Goal: Task Accomplishment & Management: Use online tool/utility

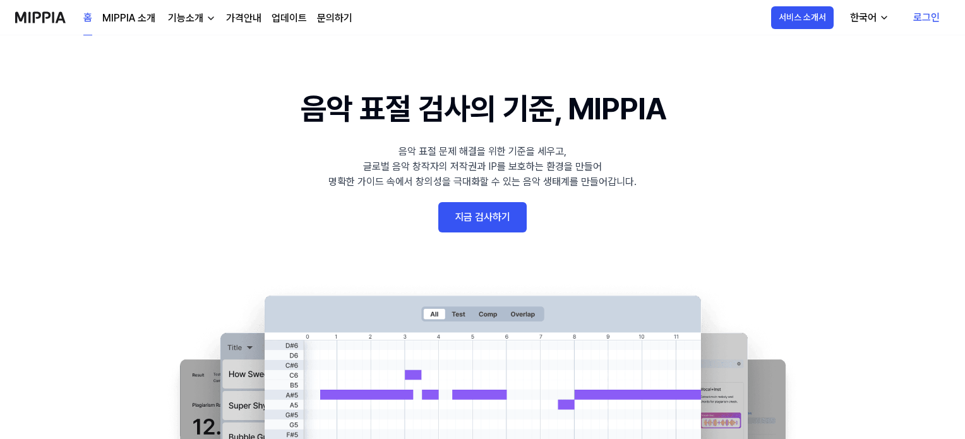
click at [916, 20] on link "로그인" at bounding box center [927, 17] width 47 height 35
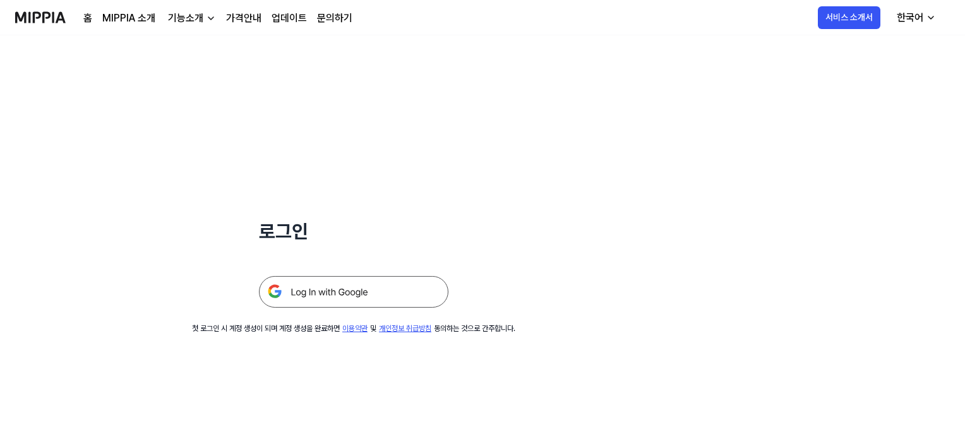
click at [408, 286] on img at bounding box center [354, 292] width 190 height 32
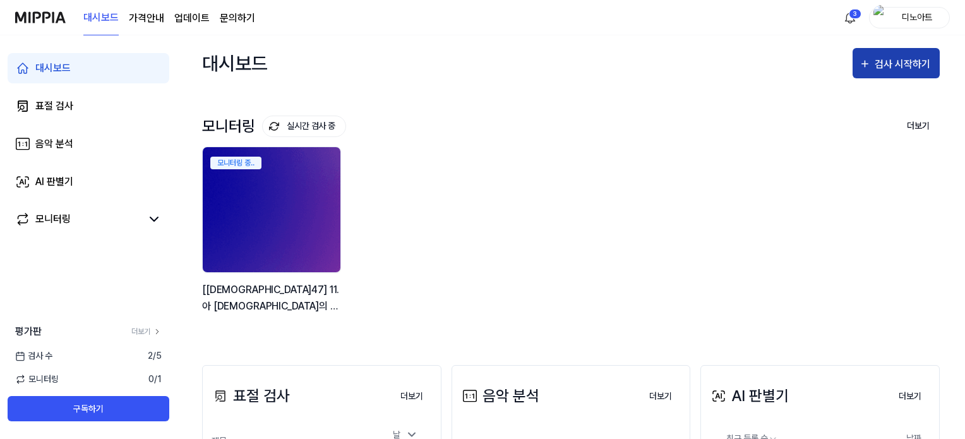
click at [905, 62] on div "검사 시작하기" at bounding box center [904, 64] width 59 height 16
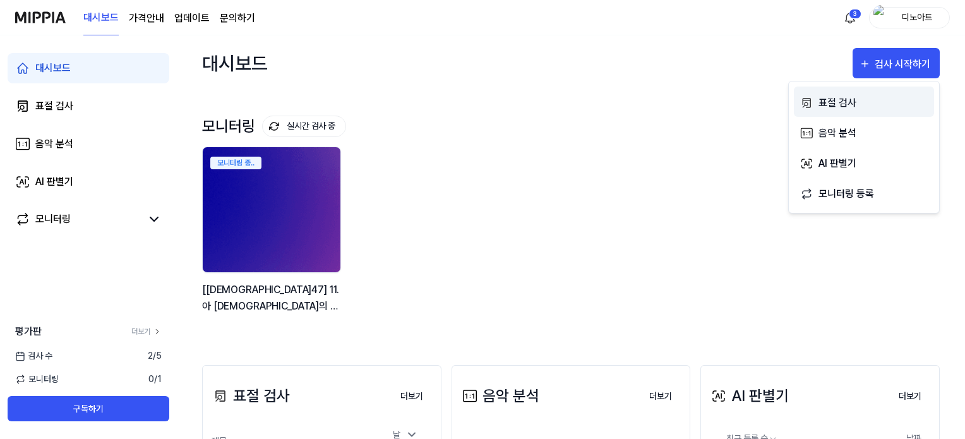
click at [849, 106] on div "표절 검사" at bounding box center [874, 103] width 110 height 16
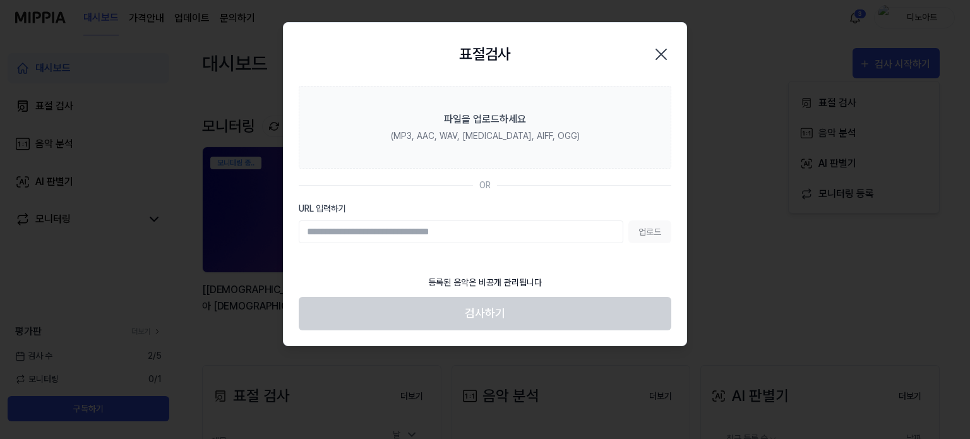
paste input "**********"
type input "**********"
paste input "**********"
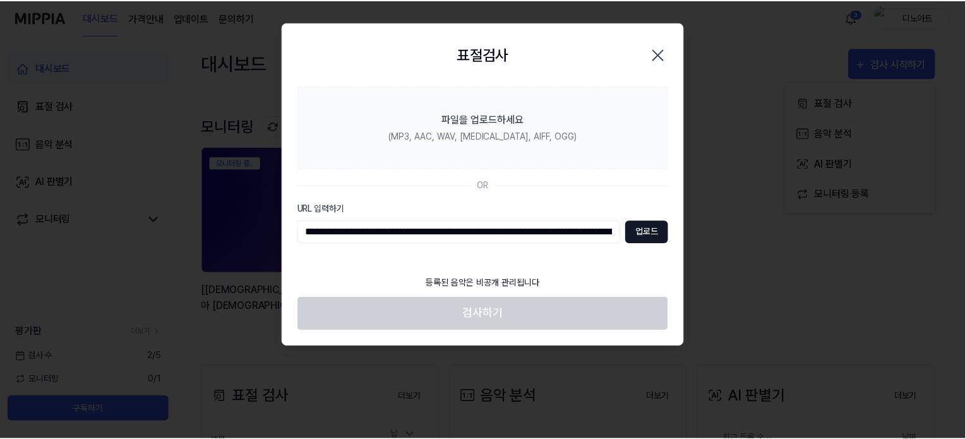
scroll to position [0, 219]
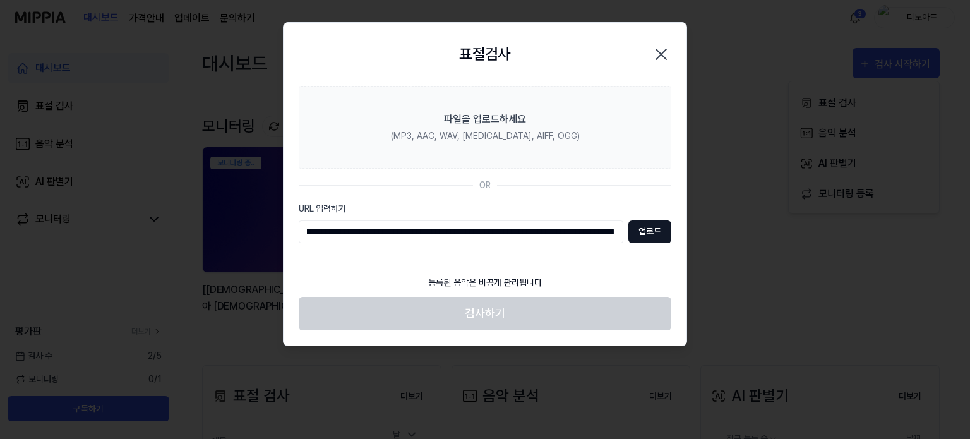
type input "**********"
click at [644, 230] on button "업로드" at bounding box center [650, 232] width 43 height 23
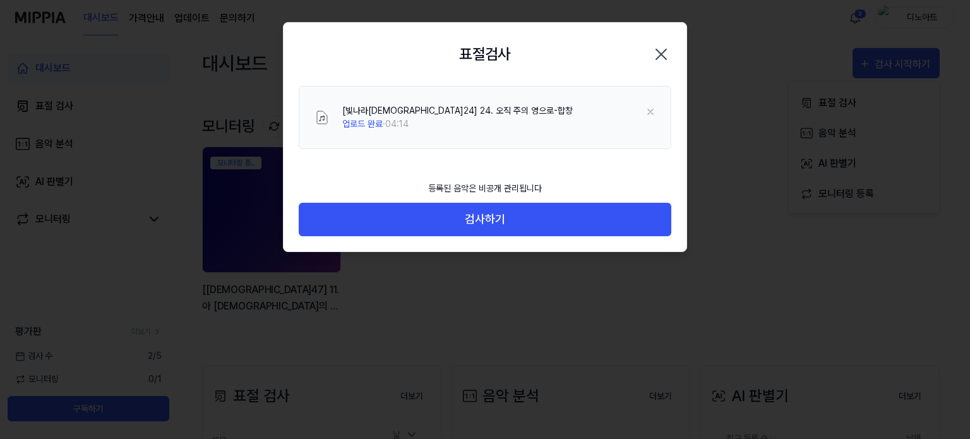
click at [461, 147] on div "[빛나라성가24] 24. 오직 주의 영으로-합창 업로드 완료 · 04:14" at bounding box center [485, 117] width 373 height 63
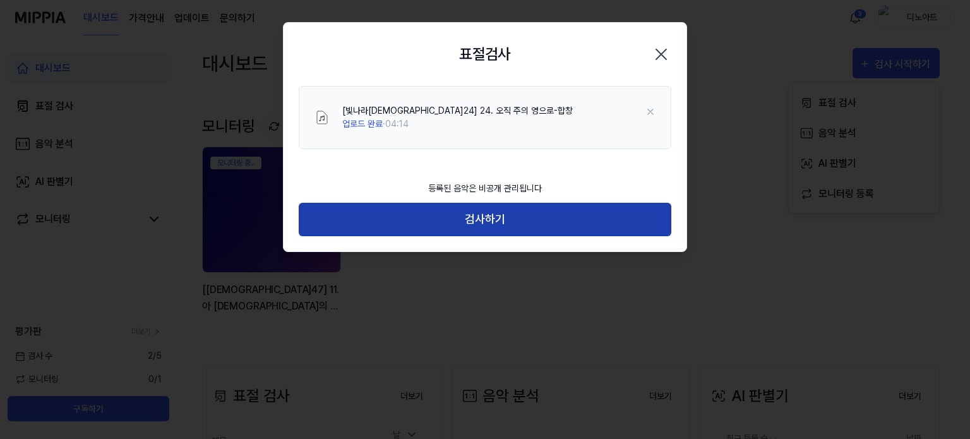
click at [483, 214] on button "검사하기" at bounding box center [485, 219] width 373 height 33
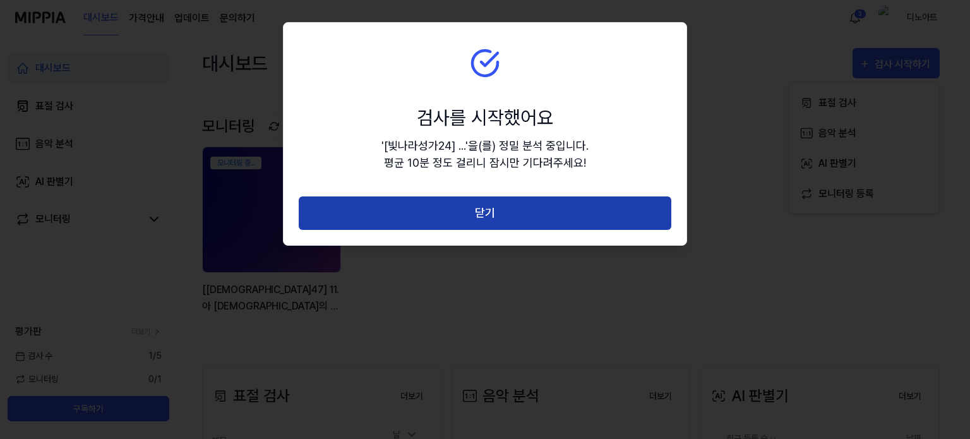
click at [484, 214] on button "닫기" at bounding box center [485, 212] width 373 height 33
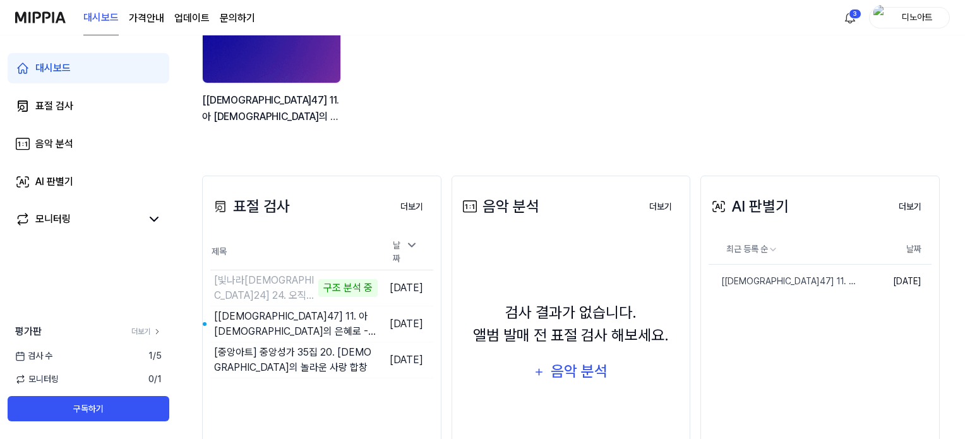
scroll to position [245, 0]
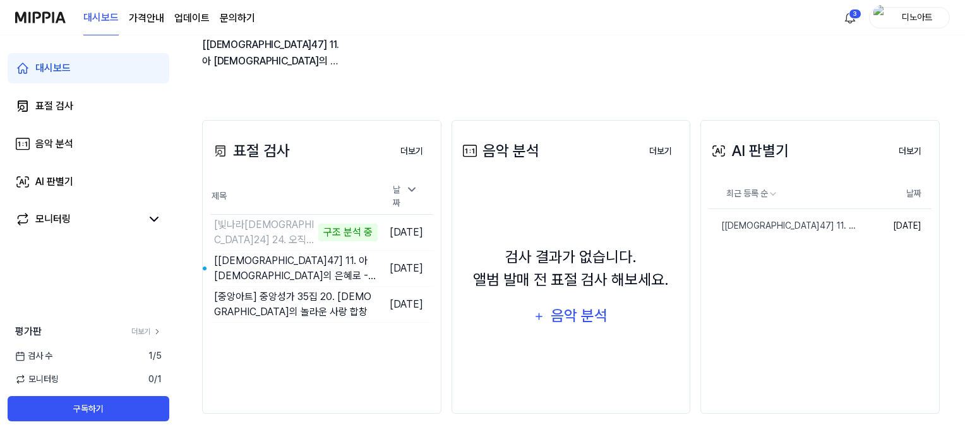
click at [157, 224] on icon at bounding box center [154, 219] width 15 height 15
click at [157, 222] on icon at bounding box center [154, 219] width 15 height 15
click at [82, 181] on link "AI 판별기" at bounding box center [89, 182] width 162 height 30
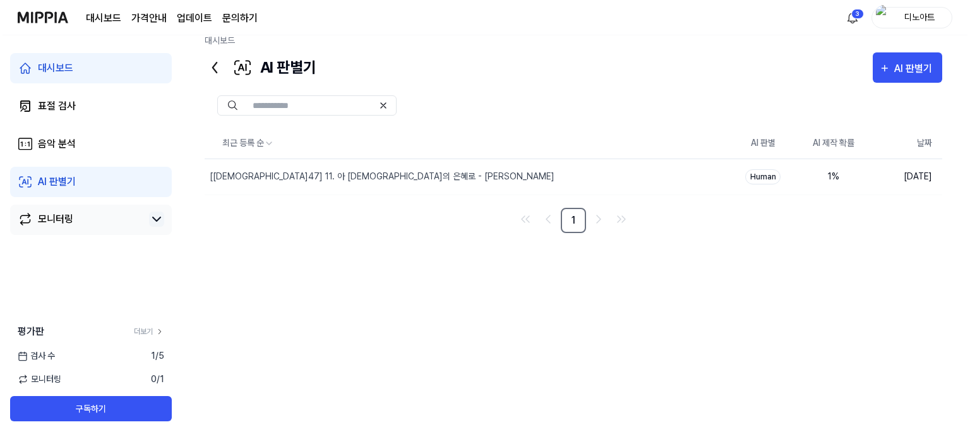
scroll to position [16, 0]
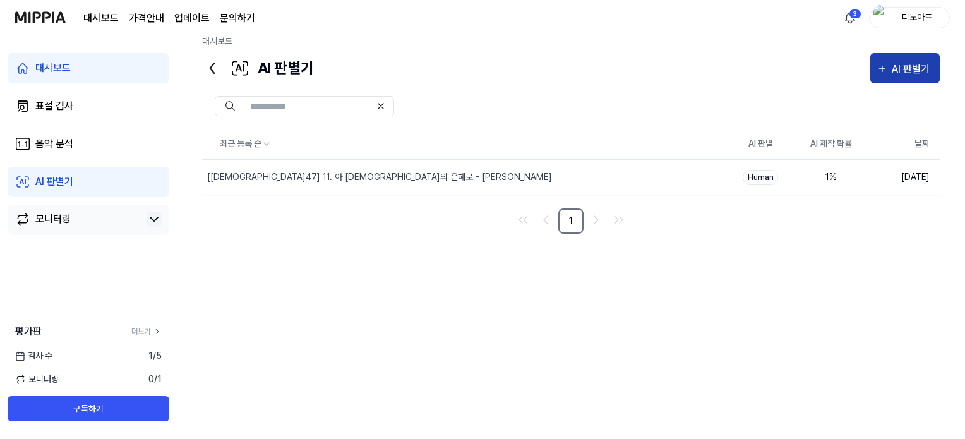
click at [919, 65] on div "AI 판별기" at bounding box center [913, 69] width 42 height 16
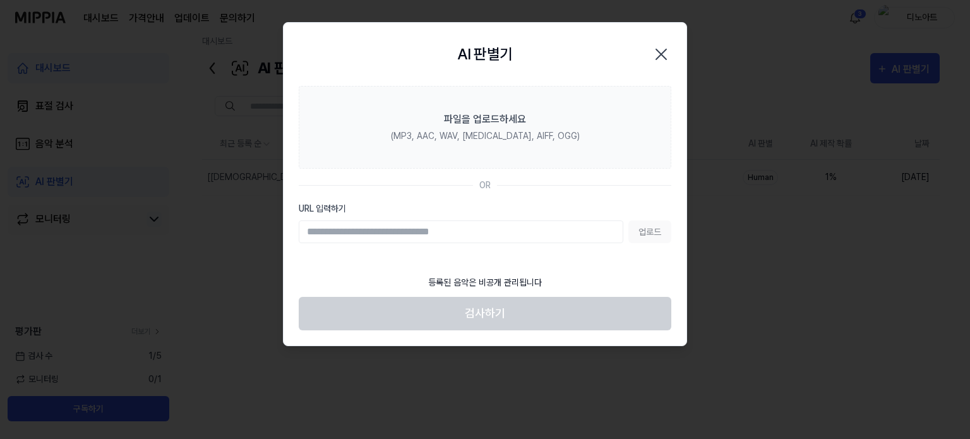
type input "**********"
paste input "**********"
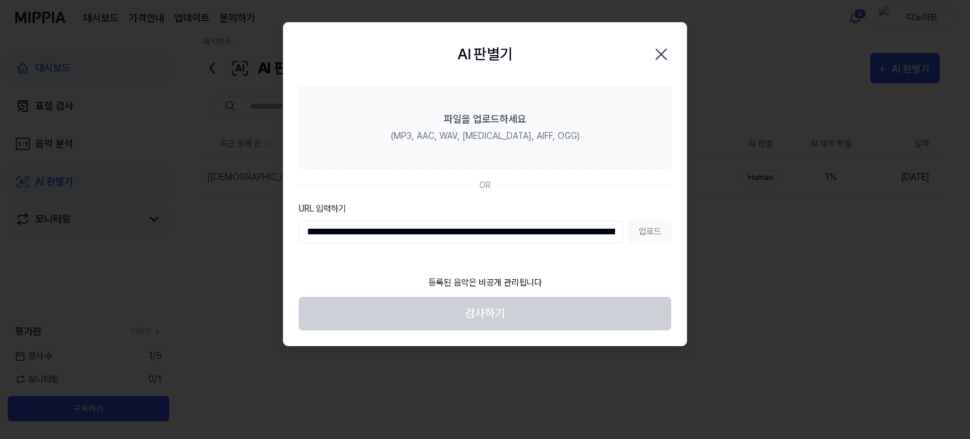
scroll to position [0, 219]
type input "**********"
click at [646, 229] on button "업로드" at bounding box center [650, 232] width 43 height 23
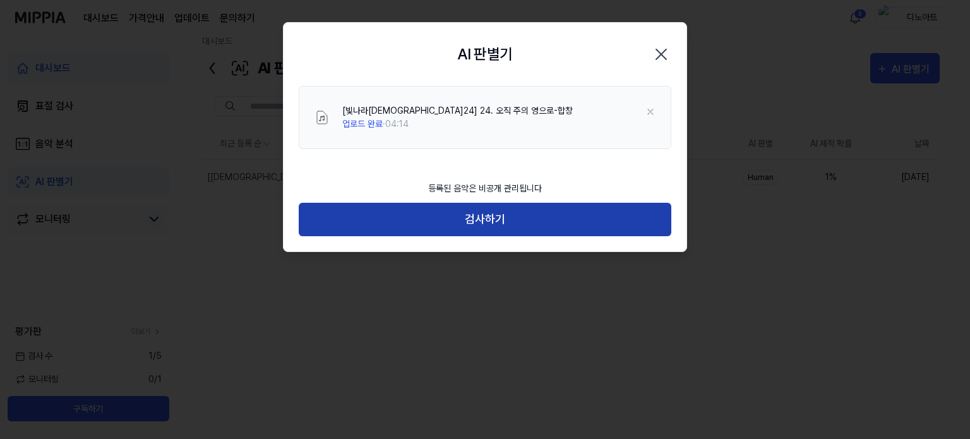
click at [470, 222] on button "검사하기" at bounding box center [485, 219] width 373 height 33
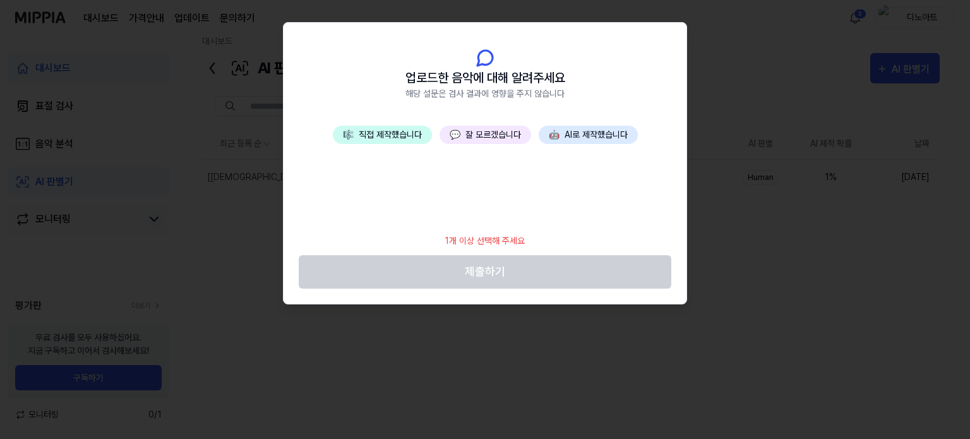
click at [729, 191] on div at bounding box center [485, 219] width 970 height 439
click at [473, 131] on button "💬 잘 모르겠습니다" at bounding box center [486, 135] width 92 height 18
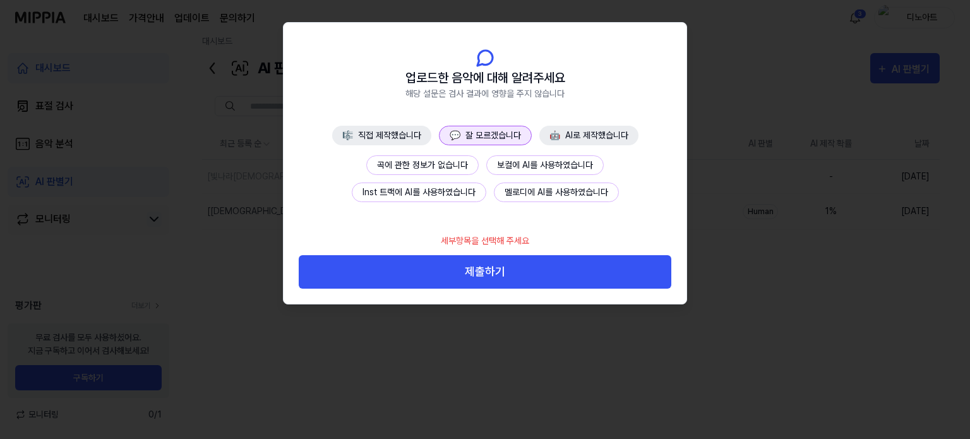
click at [203, 148] on div at bounding box center [485, 219] width 970 height 439
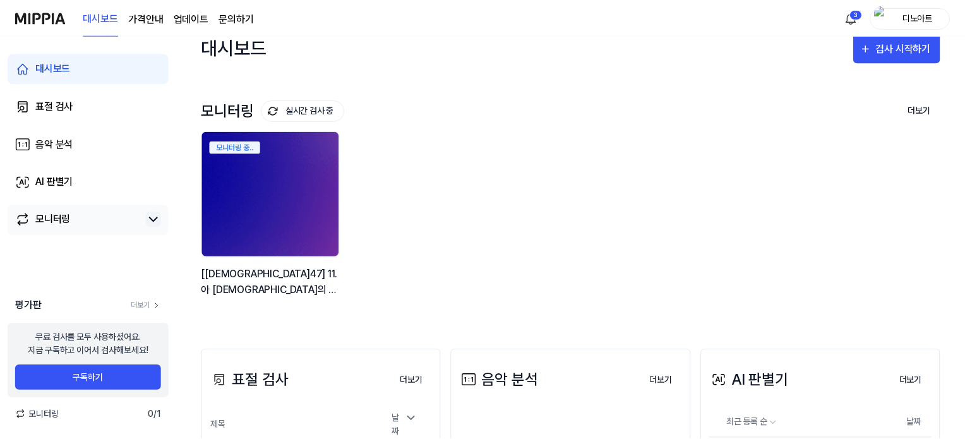
scroll to position [245, 0]
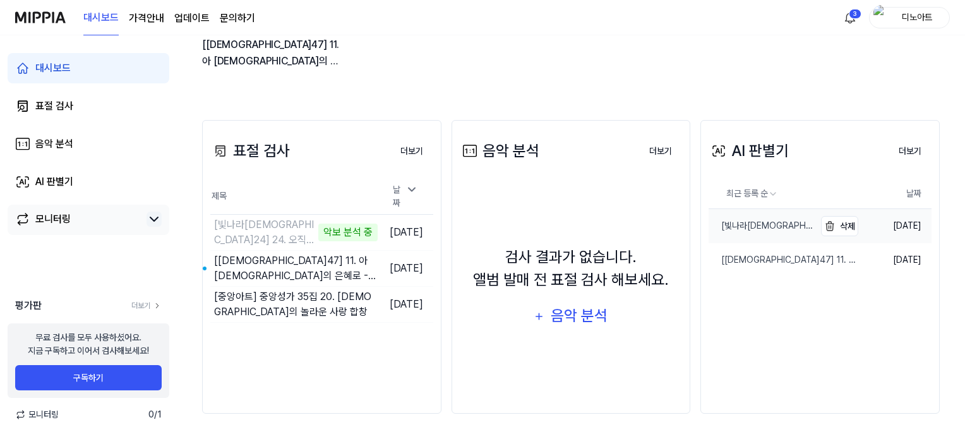
click at [798, 231] on div "[빛나라성가24] 24. 오직 주의 영으로-합창" at bounding box center [762, 225] width 106 height 13
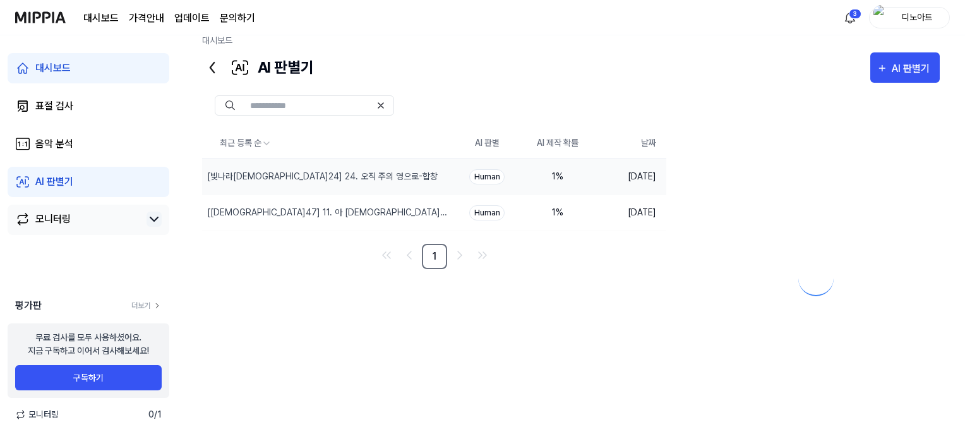
scroll to position [91, 0]
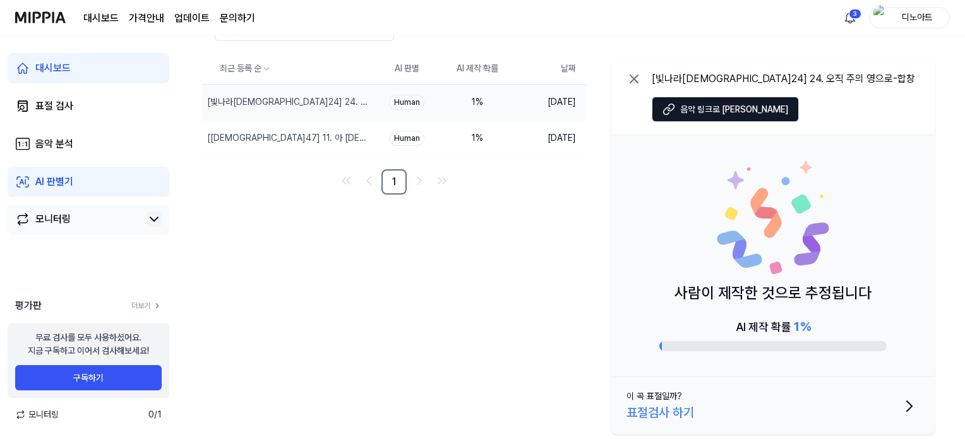
click at [110, 184] on link "AI 판별기" at bounding box center [89, 182] width 162 height 30
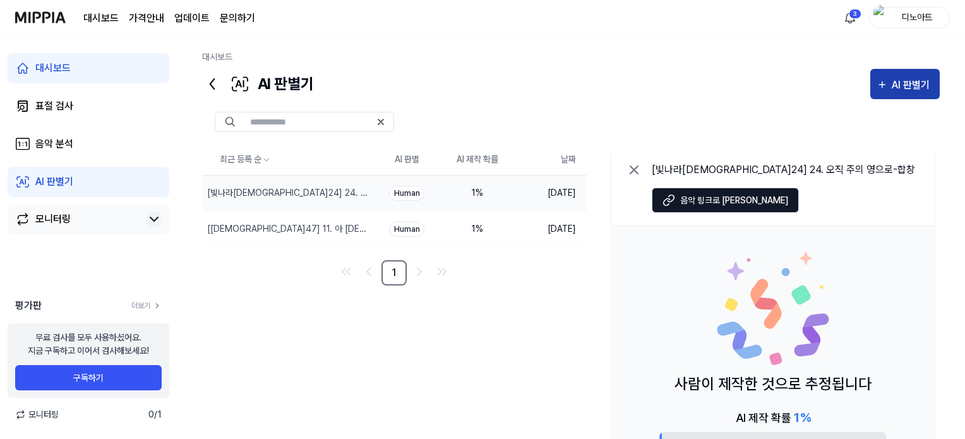
click at [892, 90] on div "AI 판별기" at bounding box center [913, 85] width 42 height 16
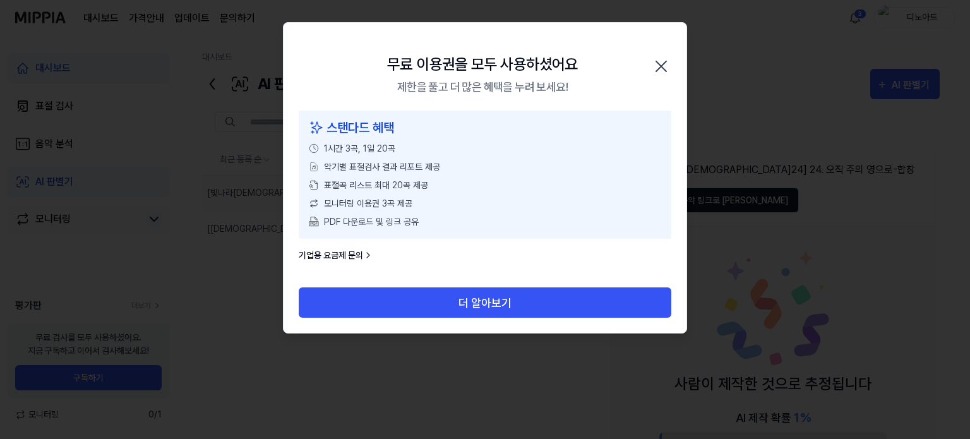
click at [666, 59] on icon "button" at bounding box center [661, 66] width 20 height 20
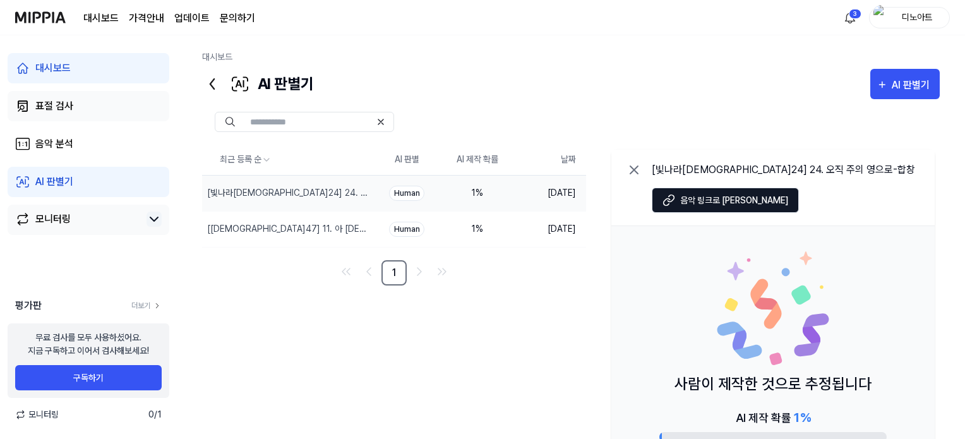
click at [83, 121] on link "표절 검사" at bounding box center [89, 106] width 162 height 30
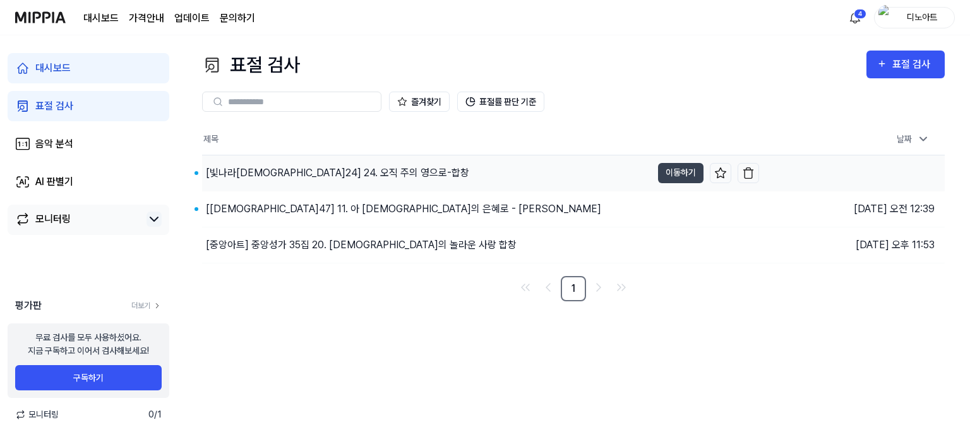
click at [336, 176] on div "[빛나라성가24] 24. 오직 주의 영으로-합창" at bounding box center [337, 173] width 263 height 15
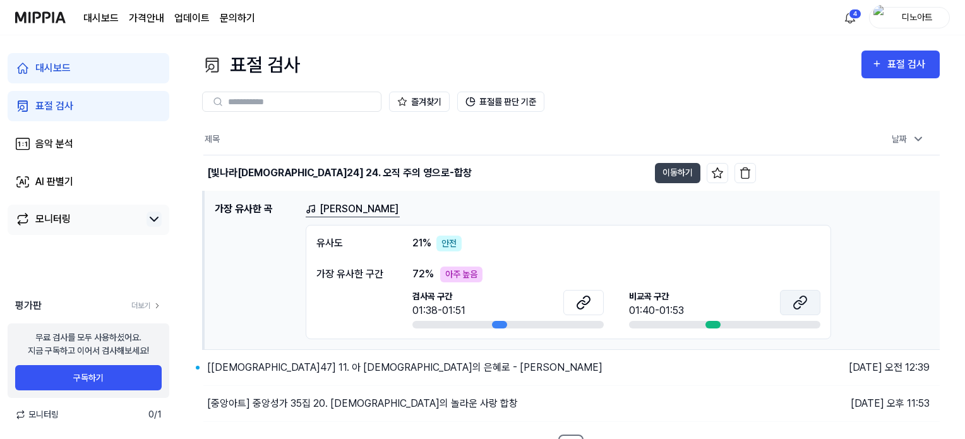
click at [810, 299] on button at bounding box center [800, 302] width 40 height 25
click at [455, 275] on div "아주 높음" at bounding box center [461, 275] width 42 height 16
click at [514, 269] on div "72 % 아주 높음" at bounding box center [617, 275] width 408 height 16
click at [490, 106] on button "표절률 판단 기준" at bounding box center [500, 102] width 87 height 20
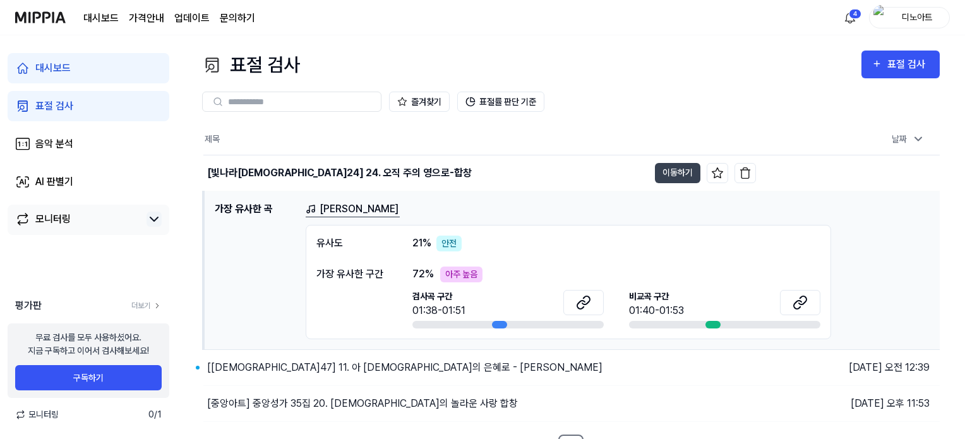
click at [620, 250] on div "유사도 21 % 안전" at bounding box center [569, 244] width 504 height 16
